Goal: Task Accomplishment & Management: Manage account settings

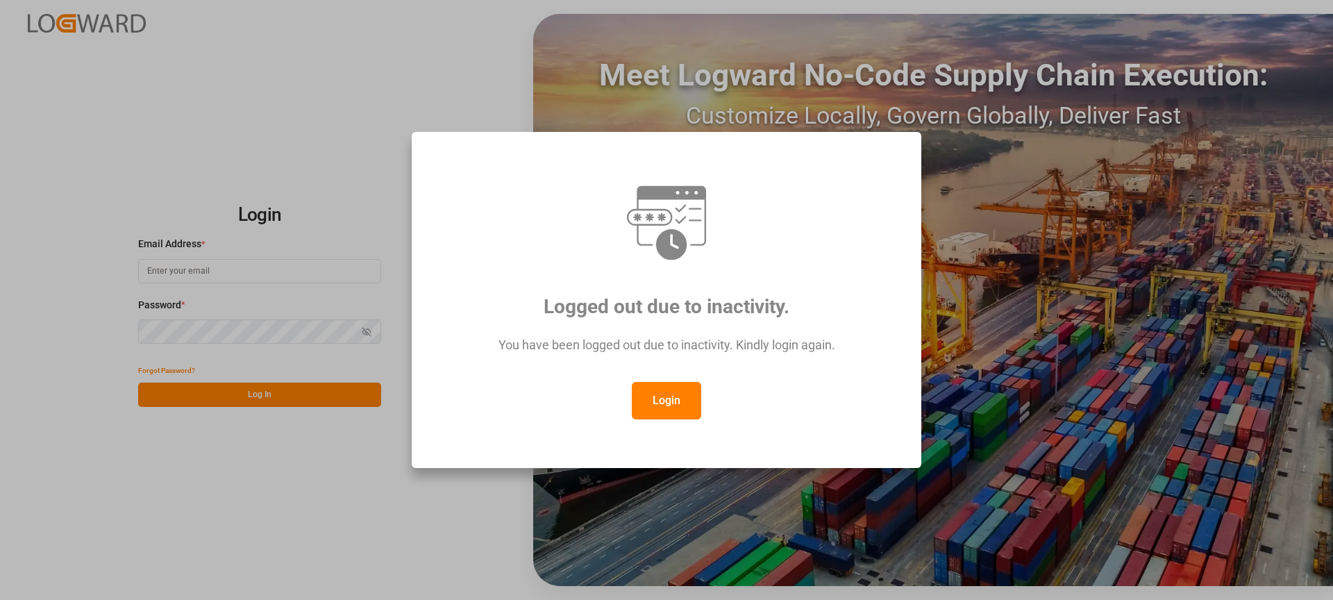
type input "[PERSON_NAME][EMAIL_ADDRESS][DOMAIN_NAME]"
click at [681, 402] on button "Login" at bounding box center [666, 401] width 69 height 38
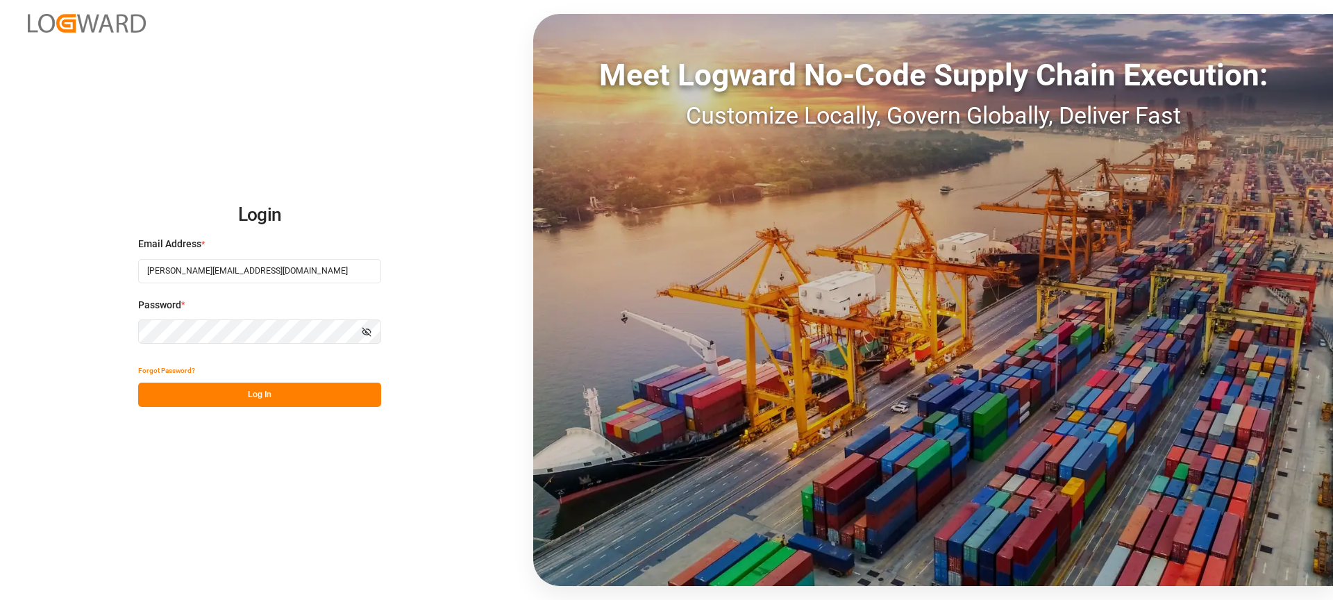
click at [303, 406] on button "Log In" at bounding box center [259, 395] width 243 height 24
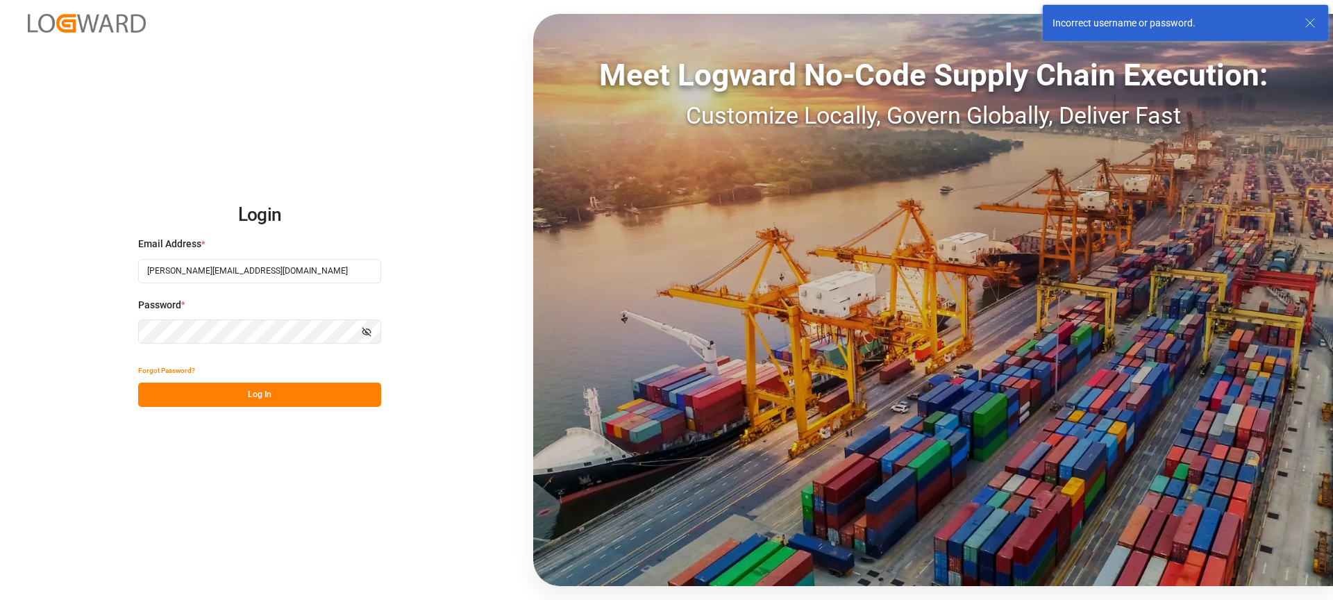
click at [1314, 15] on icon at bounding box center [1310, 23] width 17 height 17
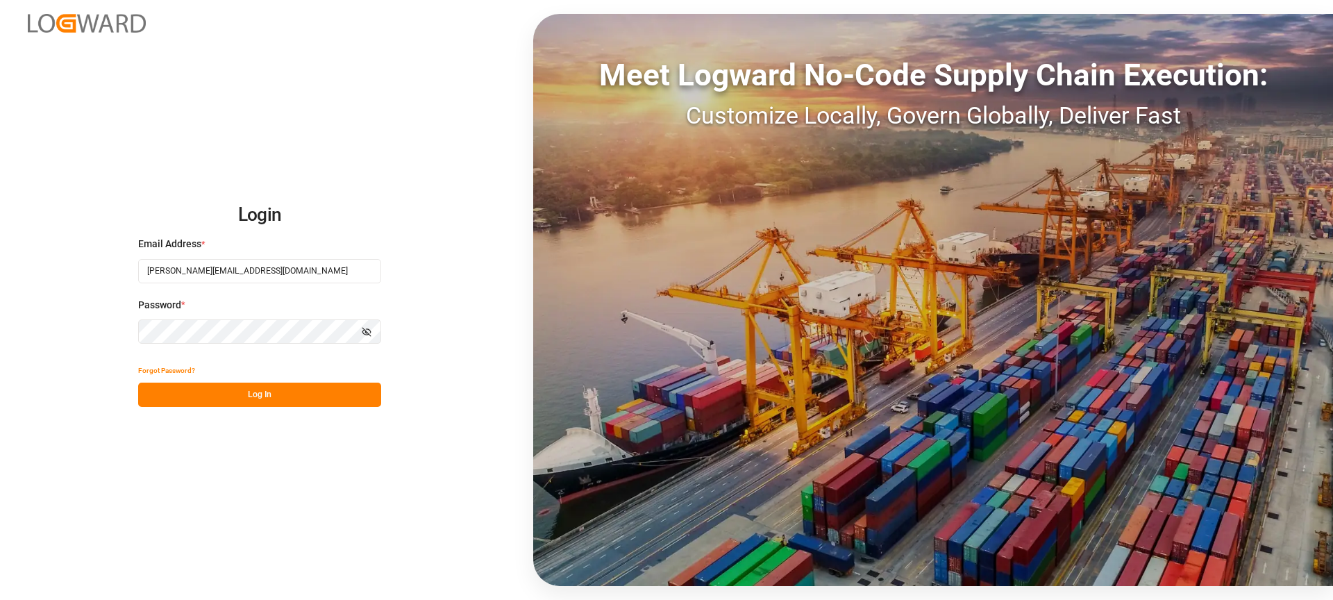
click at [264, 392] on button "Log In" at bounding box center [259, 395] width 243 height 24
